Goal: Find specific page/section: Find specific page/section

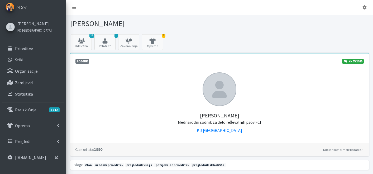
click at [32, 22] on link "[PERSON_NAME]" at bounding box center [34, 24] width 34 height 6
click at [31, 142] on link "Pregledi" at bounding box center [33, 141] width 62 height 11
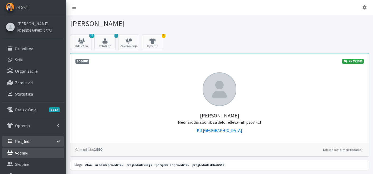
click at [29, 154] on link "Vodniki" at bounding box center [33, 153] width 62 height 11
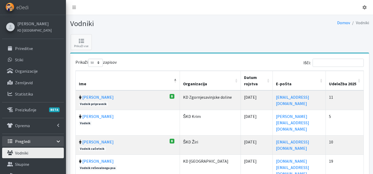
select select "50"
click at [339, 65] on input "Išči:" at bounding box center [338, 63] width 51 height 8
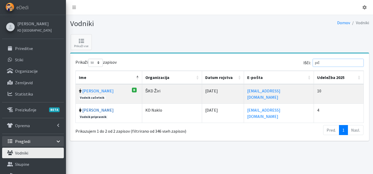
type input "pič"
click at [95, 112] on link "[PERSON_NAME]" at bounding box center [97, 110] width 31 height 5
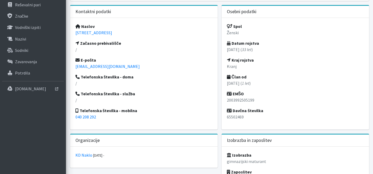
scroll to position [177, 0]
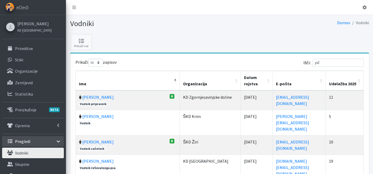
select select "50"
drag, startPoint x: 339, startPoint y: 63, endPoint x: 244, endPoint y: 69, distance: 95.2
click at [249, 67] on div "Išči: pič" at bounding box center [293, 64] width 142 height 10
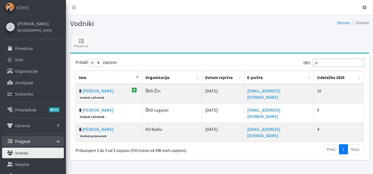
type input "p"
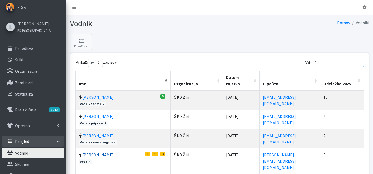
type input "žiri"
click at [91, 154] on link "[PERSON_NAME]" at bounding box center [97, 154] width 31 height 5
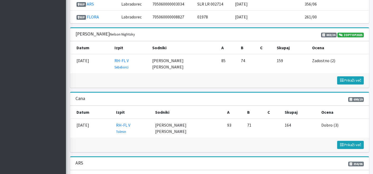
scroll to position [588, 0]
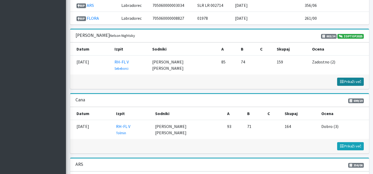
click at [348, 84] on span "Prikaži več" at bounding box center [351, 81] width 22 height 5
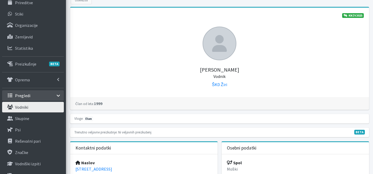
scroll to position [0, 0]
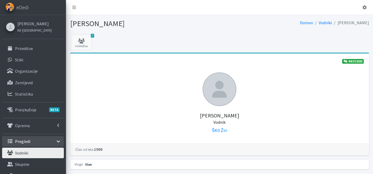
click at [36, 152] on link "Vodniki" at bounding box center [33, 153] width 62 height 11
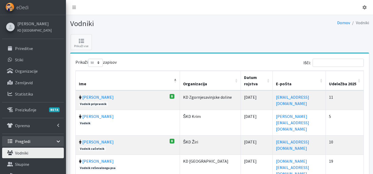
select select "50"
click at [341, 63] on input "Išči:" at bounding box center [338, 63] width 51 height 8
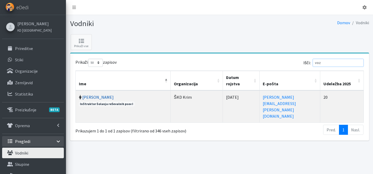
type input "voz"
click at [89, 95] on link "Peter Vozelj" at bounding box center [97, 97] width 31 height 5
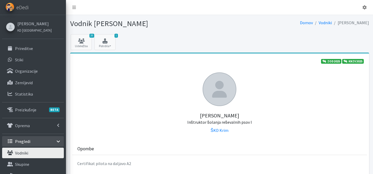
click at [37, 23] on div "Katja Skulj KD Ljubljana" at bounding box center [34, 26] width 38 height 15
click at [35, 23] on link "[PERSON_NAME]" at bounding box center [34, 24] width 34 height 6
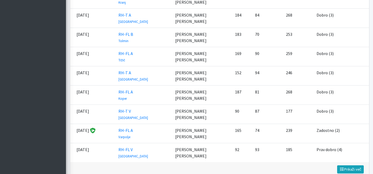
scroll to position [917, 0]
click at [355, 167] on span "Prikaži več" at bounding box center [351, 169] width 22 height 5
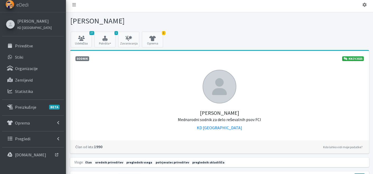
scroll to position [2, 0]
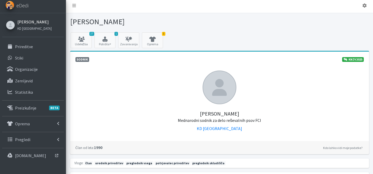
click at [32, 25] on link "[PERSON_NAME]" at bounding box center [34, 22] width 34 height 6
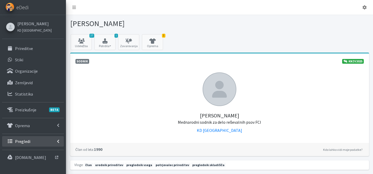
click at [36, 142] on link "Pregledi" at bounding box center [33, 141] width 62 height 11
click at [32, 152] on link "Vodniki" at bounding box center [33, 153] width 62 height 11
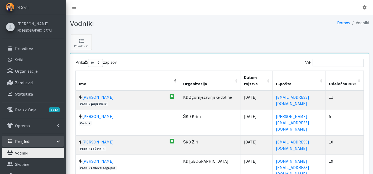
select select "50"
click at [358, 79] on th "Udeležba 2025" at bounding box center [345, 81] width 38 height 20
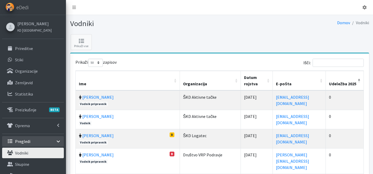
click at [358, 79] on th "Udeležba 2025" at bounding box center [345, 81] width 38 height 20
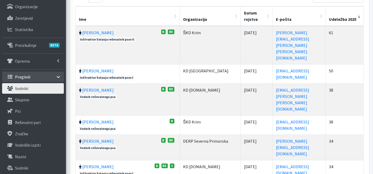
scroll to position [66, 0]
